Goal: Register for event/course

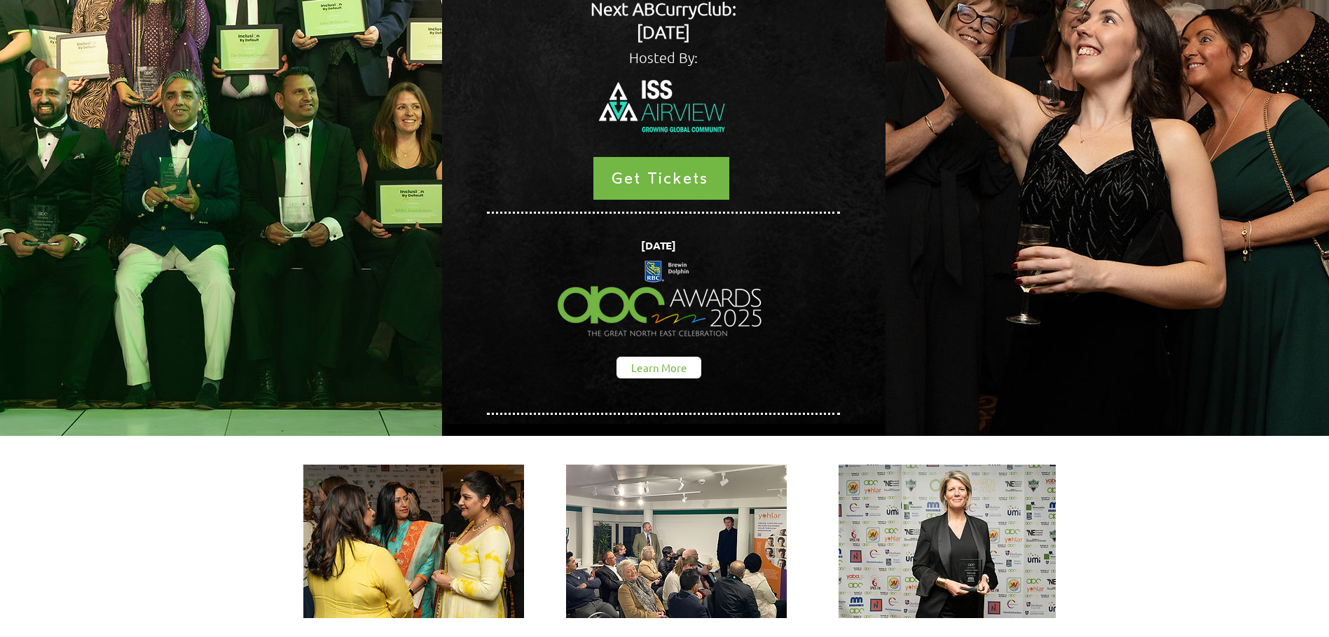
scroll to position [280, 0]
click at [650, 360] on span "Learn More" at bounding box center [659, 367] width 56 height 15
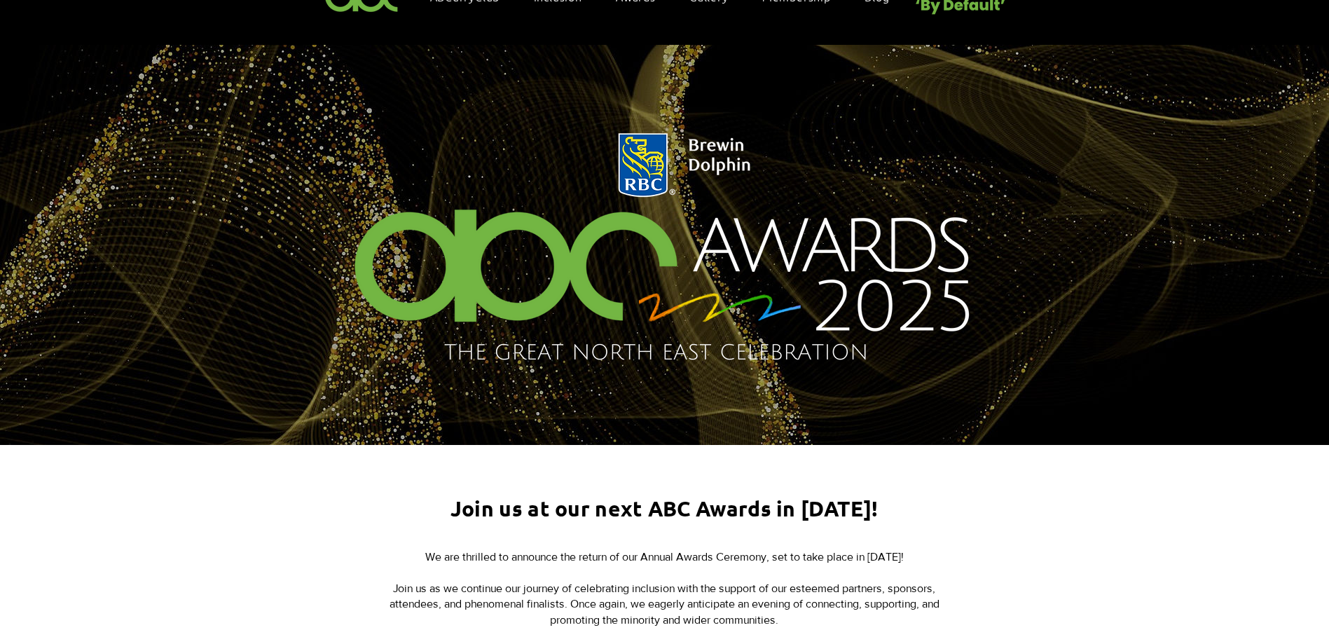
scroll to position [350, 0]
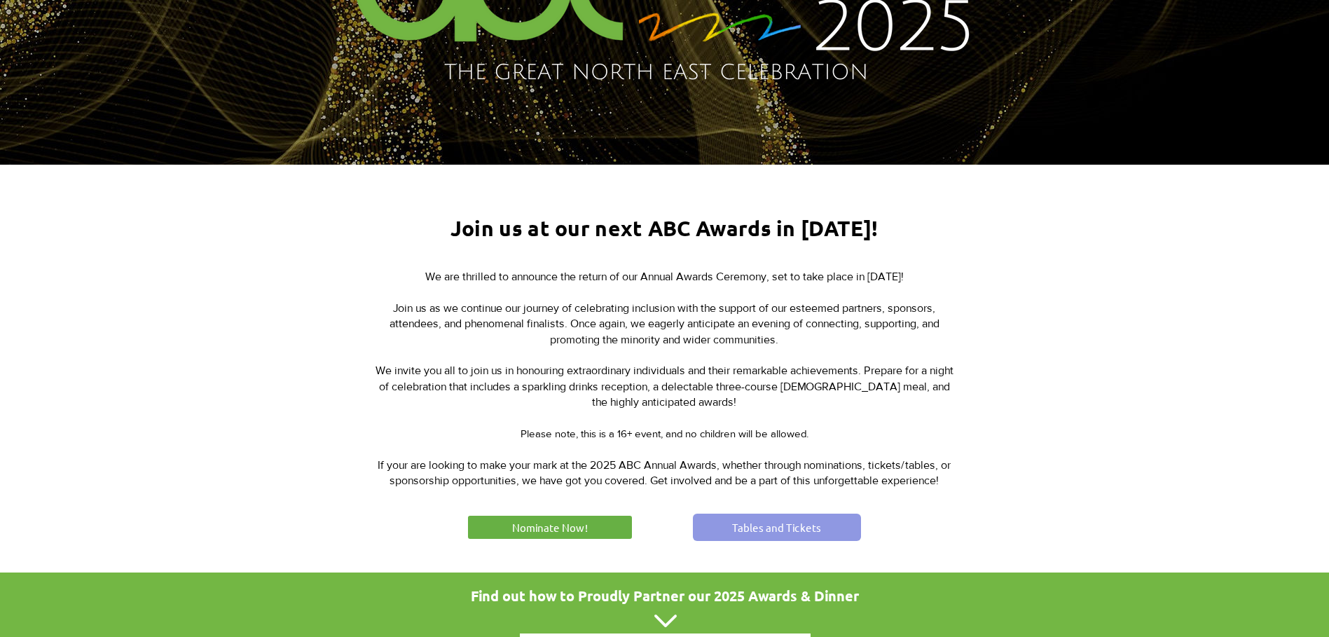
click at [791, 523] on span "Tables and Tickets" at bounding box center [776, 527] width 89 height 15
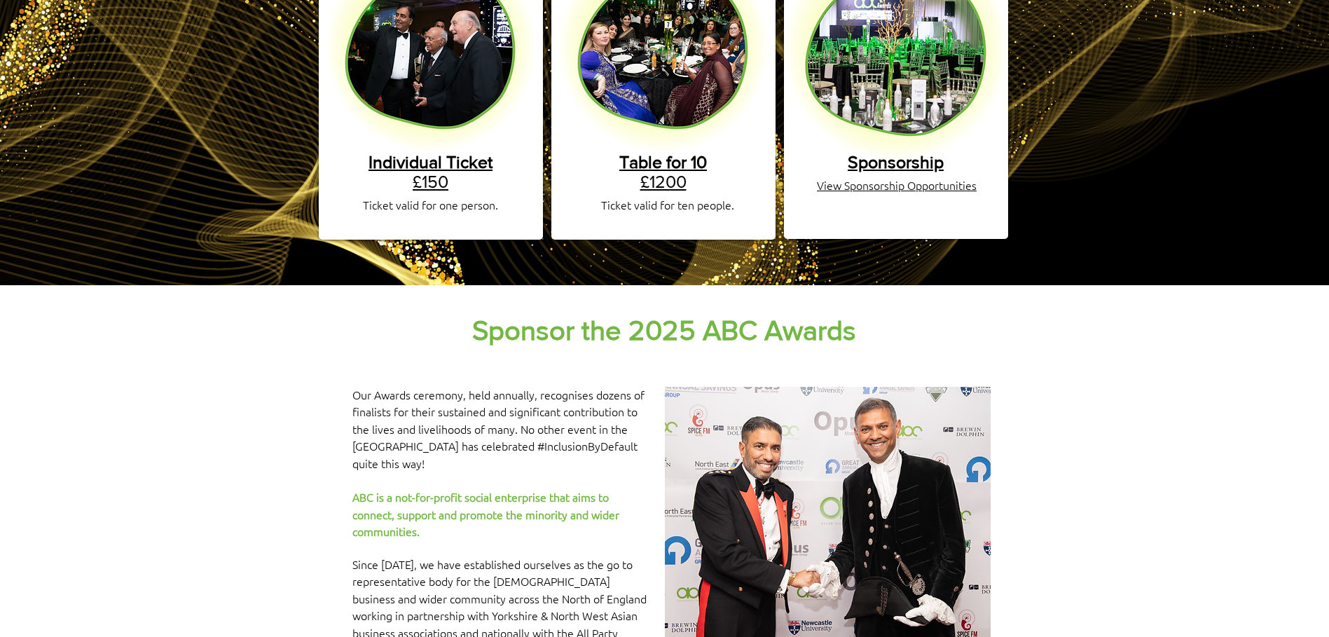
scroll to position [350, 0]
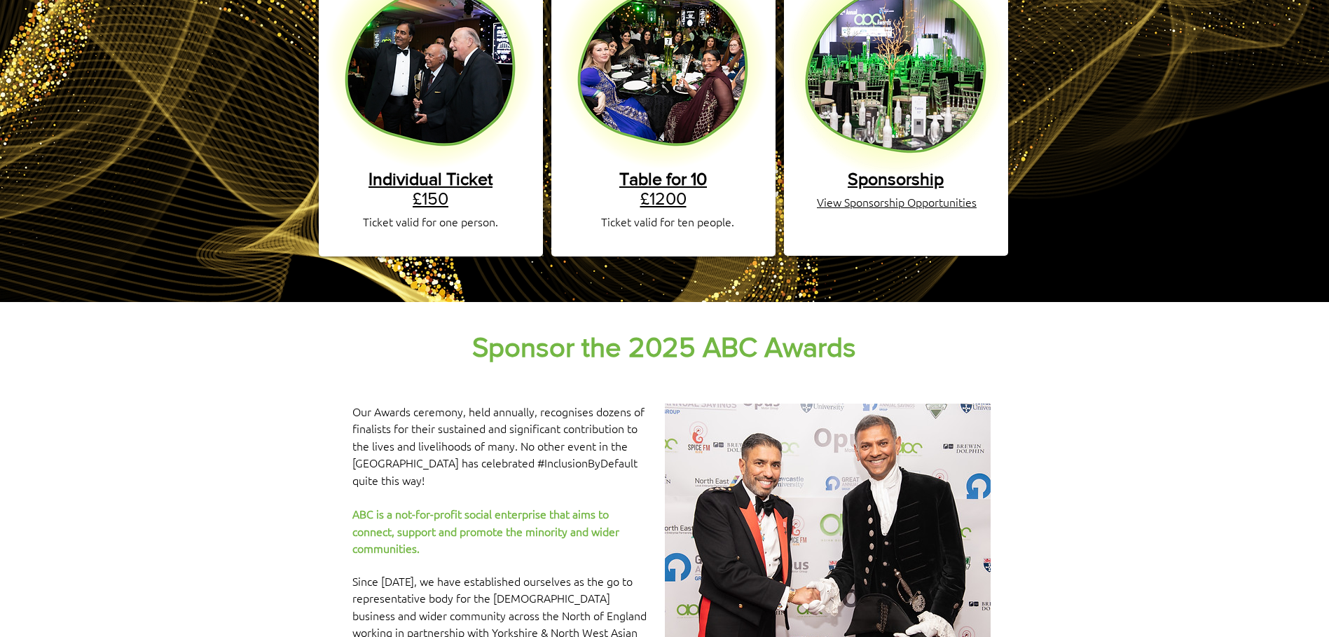
click at [435, 187] on link "Individual Ticket £150" at bounding box center [430, 188] width 124 height 39
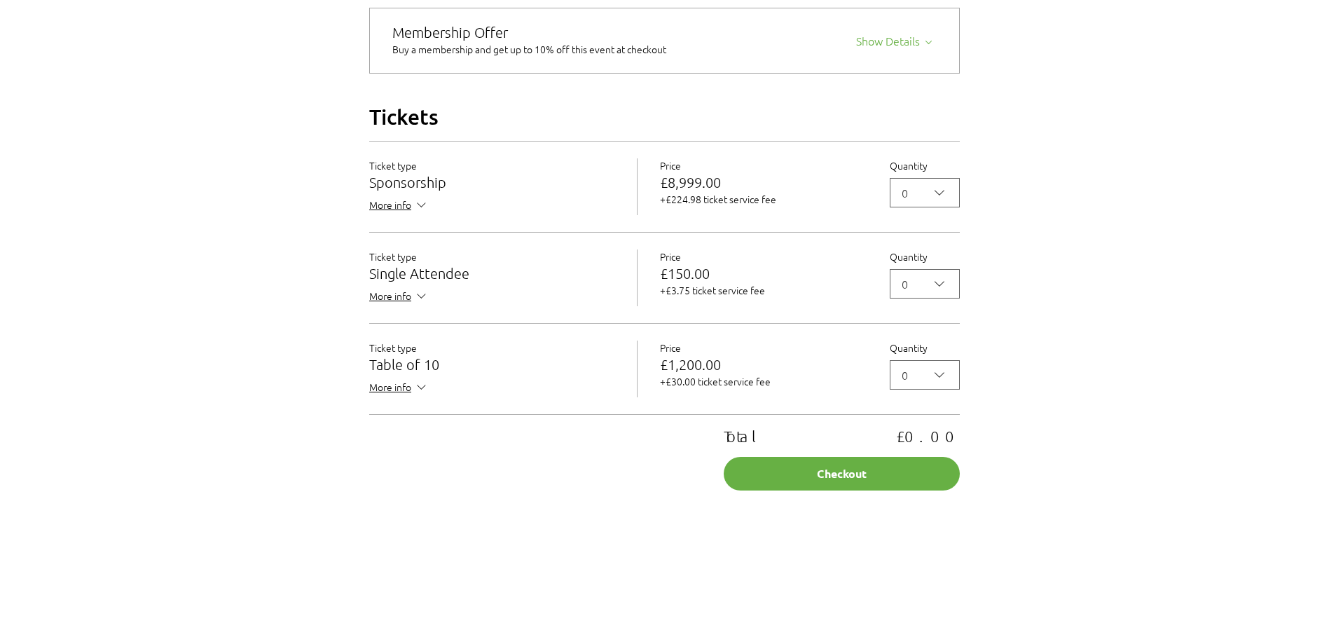
scroll to position [1191, 0]
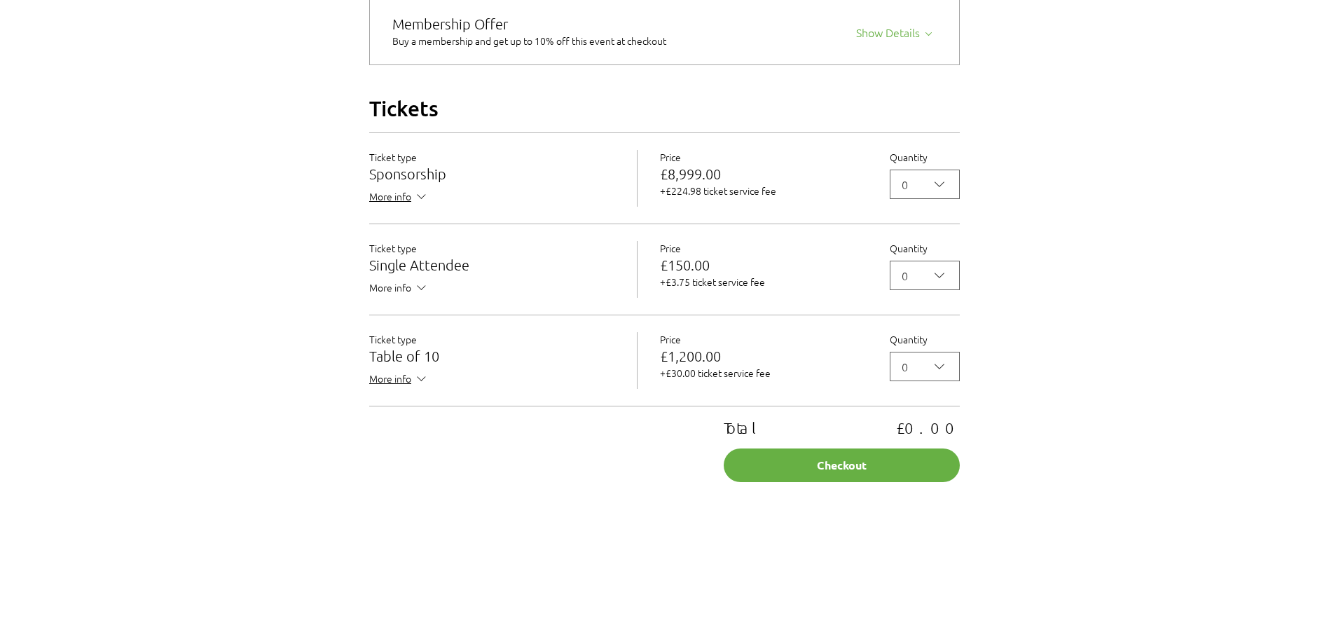
click at [388, 298] on span "More info" at bounding box center [399, 289] width 60 height 18
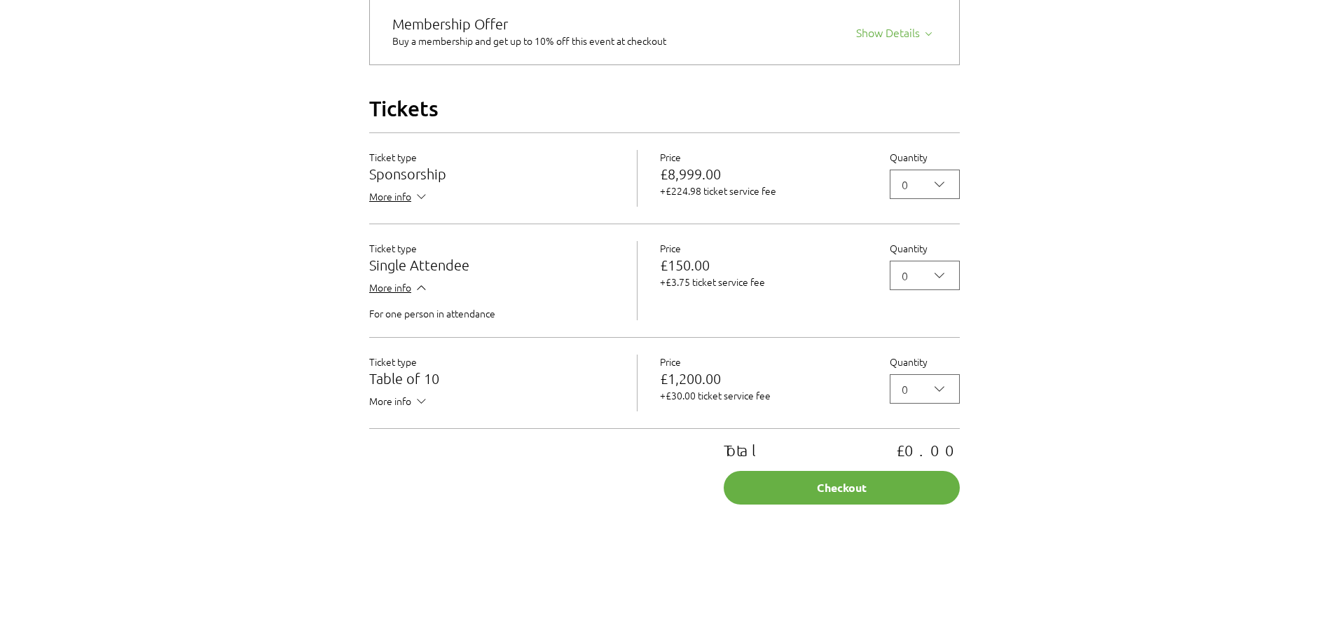
click at [389, 411] on span "More info" at bounding box center [399, 403] width 60 height 18
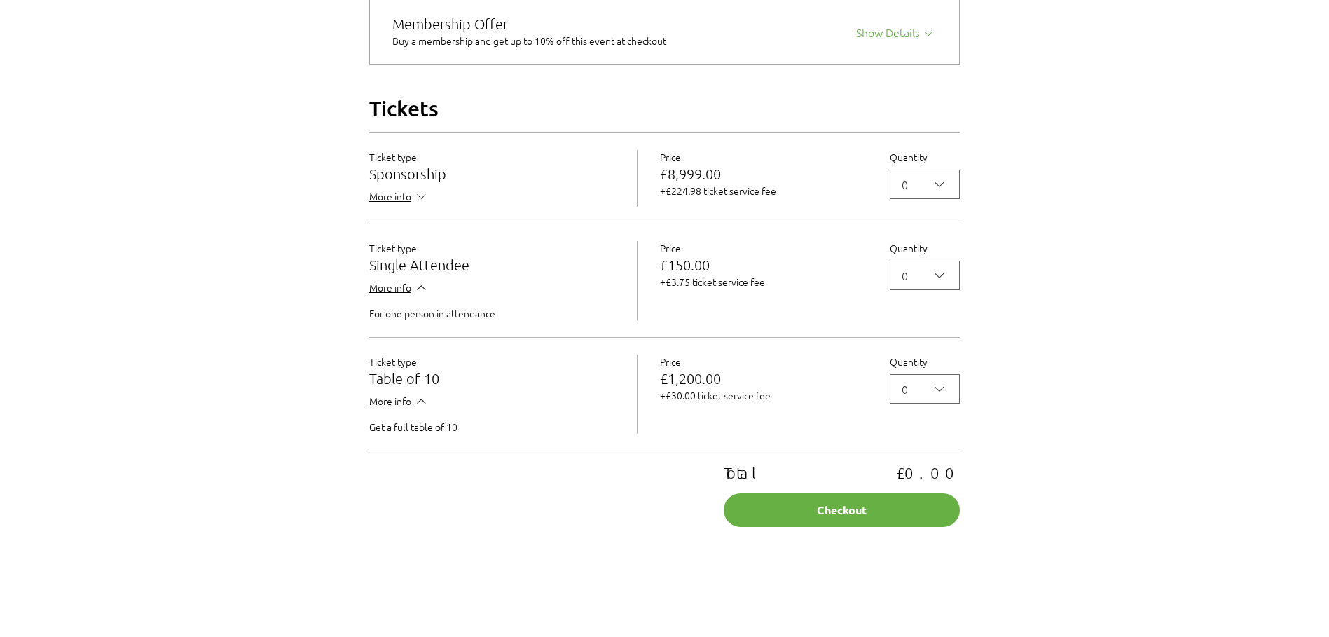
click at [713, 402] on p "+£30.00 ticket service fee" at bounding box center [763, 395] width 207 height 14
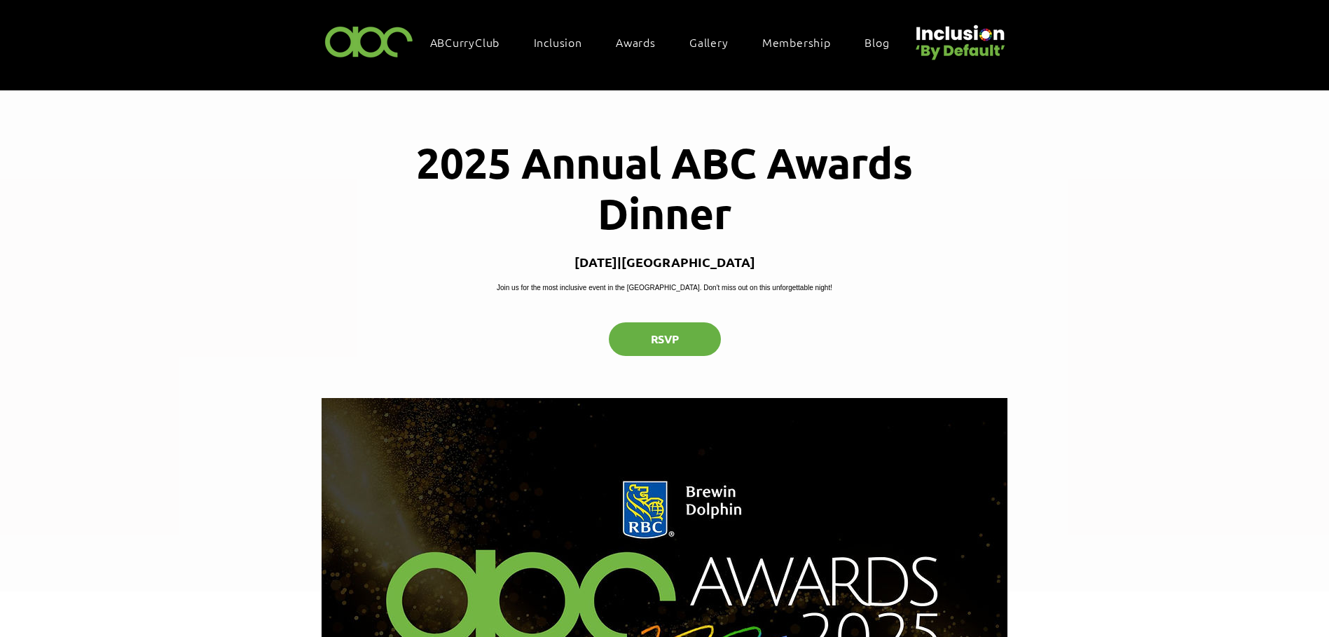
scroll to position [0, 0]
